Goal: Information Seeking & Learning: Learn about a topic

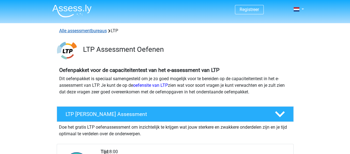
click at [99, 31] on link "Alle assessmentbureaus" at bounding box center [83, 30] width 48 height 5
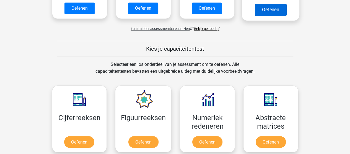
scroll to position [442, 0]
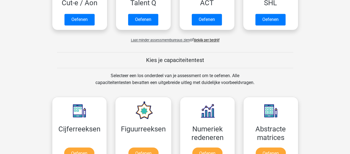
click at [210, 38] on link "Bekijk per bedrijf" at bounding box center [206, 40] width 25 height 4
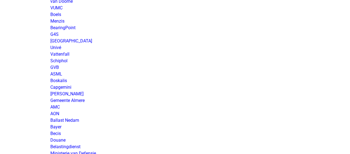
scroll to position [829, 0]
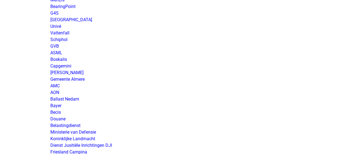
drag, startPoint x: 72, startPoint y: 131, endPoint x: 83, endPoint y: 125, distance: 12.6
click at [73, 131] on link "Ministerie van Defensie" at bounding box center [73, 132] width 46 height 5
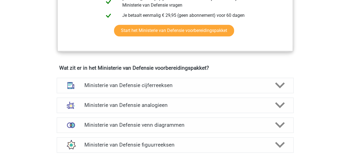
scroll to position [359, 0]
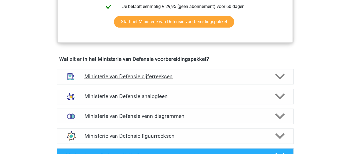
click at [142, 75] on h4 "Ministerie van Defensie cijferreeksen" at bounding box center [174, 76] width 181 height 6
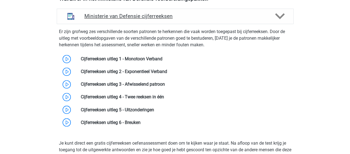
scroll to position [442, 0]
